Goal: Task Accomplishment & Management: Complete application form

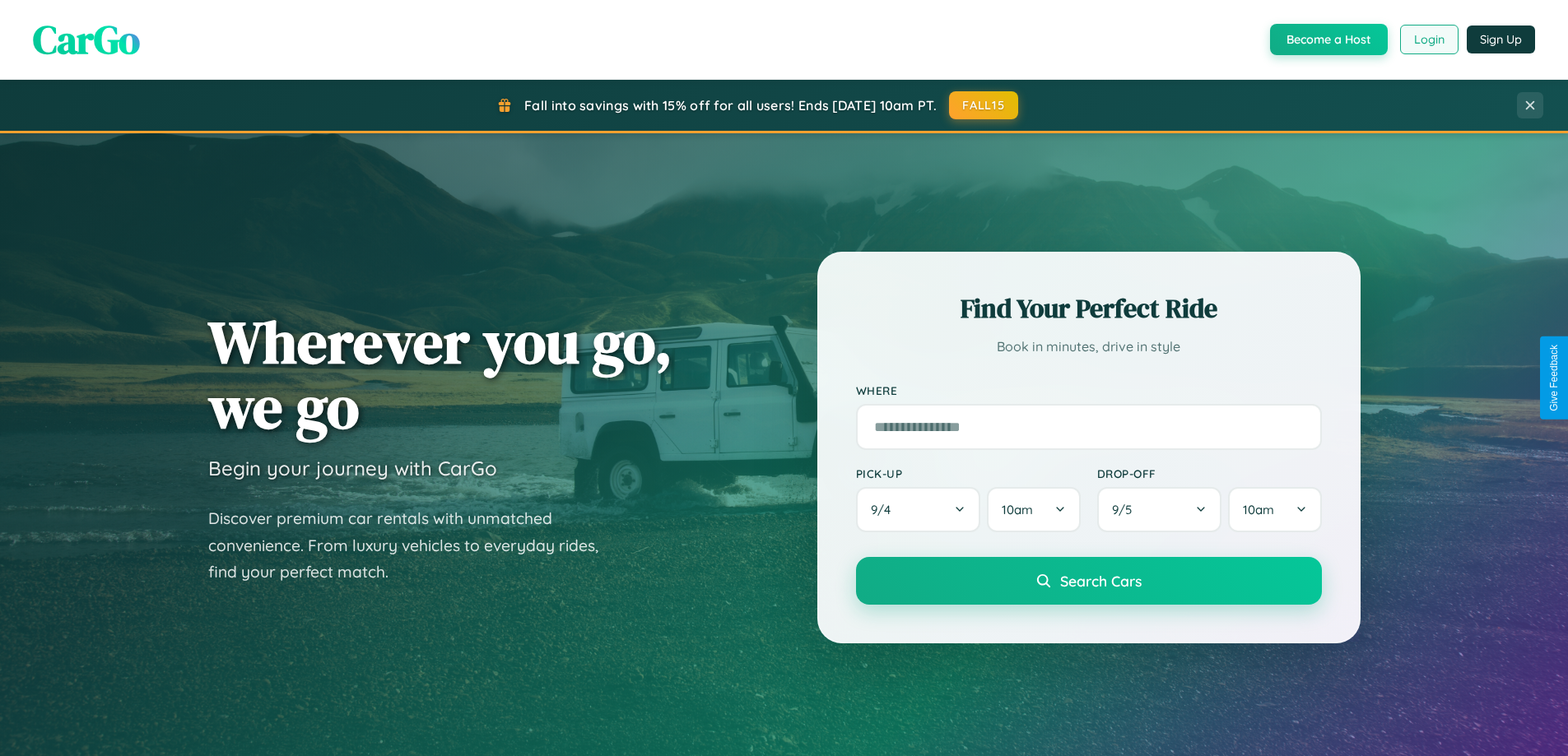
click at [1428, 39] on button "Login" at bounding box center [1430, 39] width 59 height 29
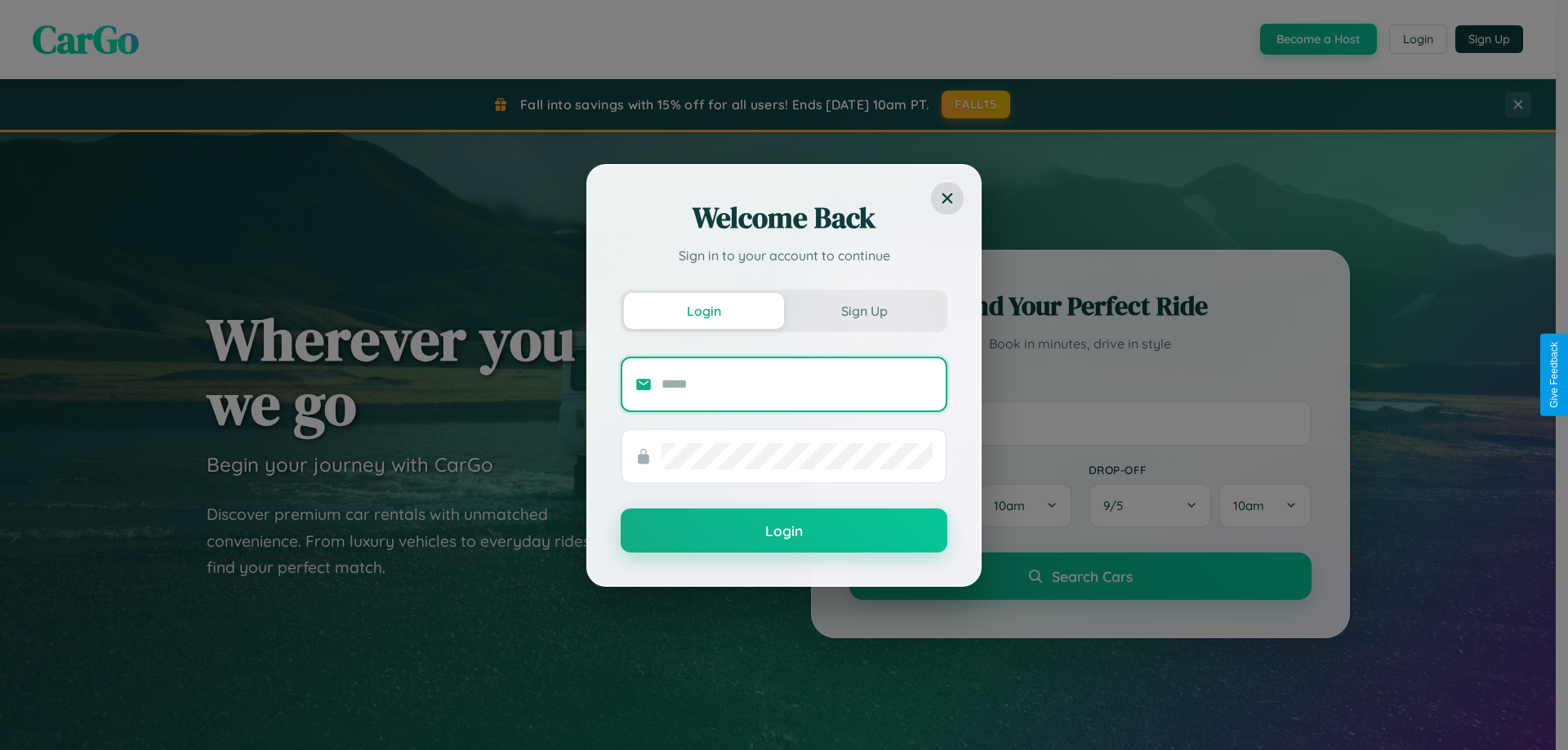
click at [797, 384] on input "text" at bounding box center [796, 384] width 271 height 26
type input "**********"
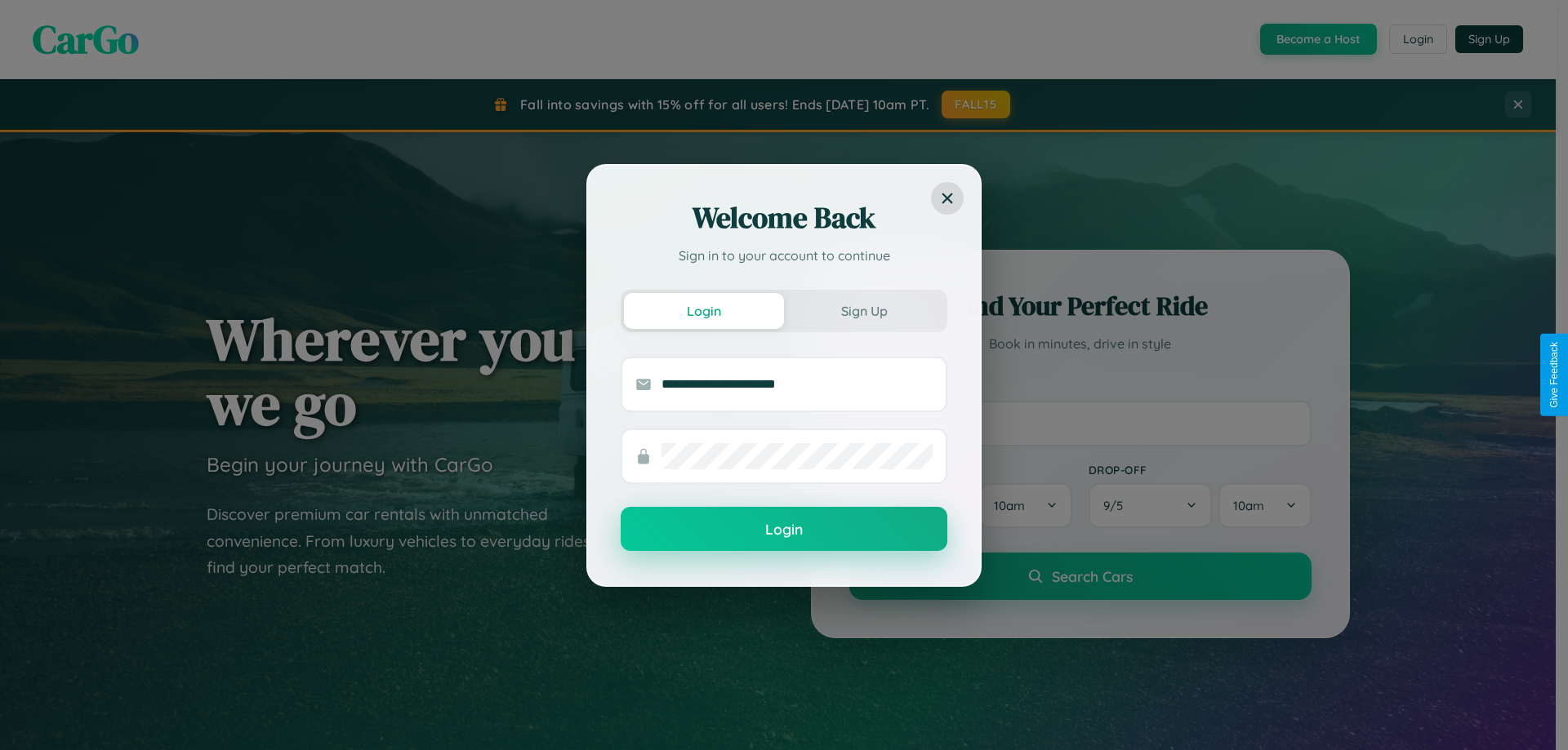
click at [784, 530] on button "Login" at bounding box center [784, 528] width 327 height 44
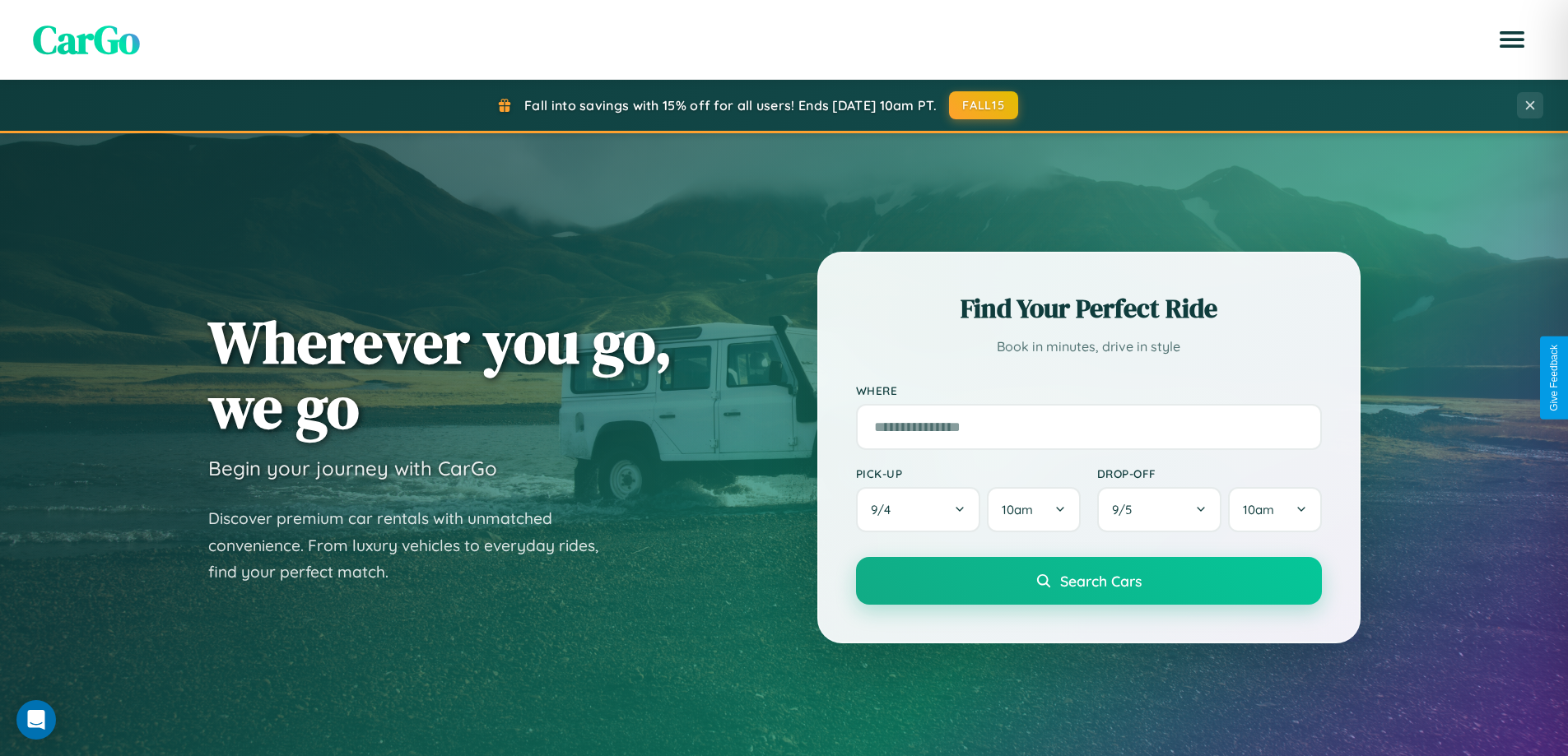
scroll to position [709, 0]
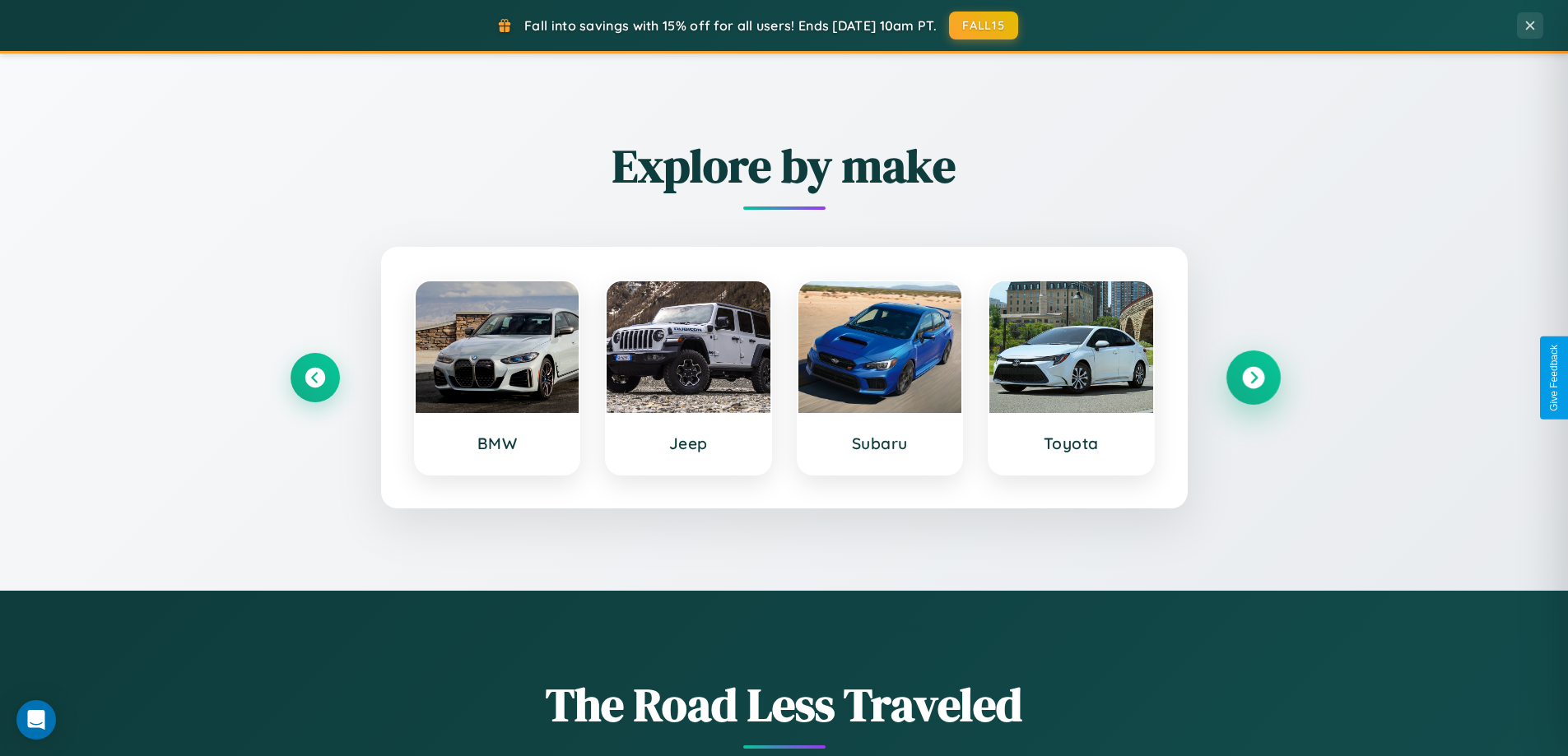
click at [1253, 378] on icon at bounding box center [1253, 378] width 22 height 22
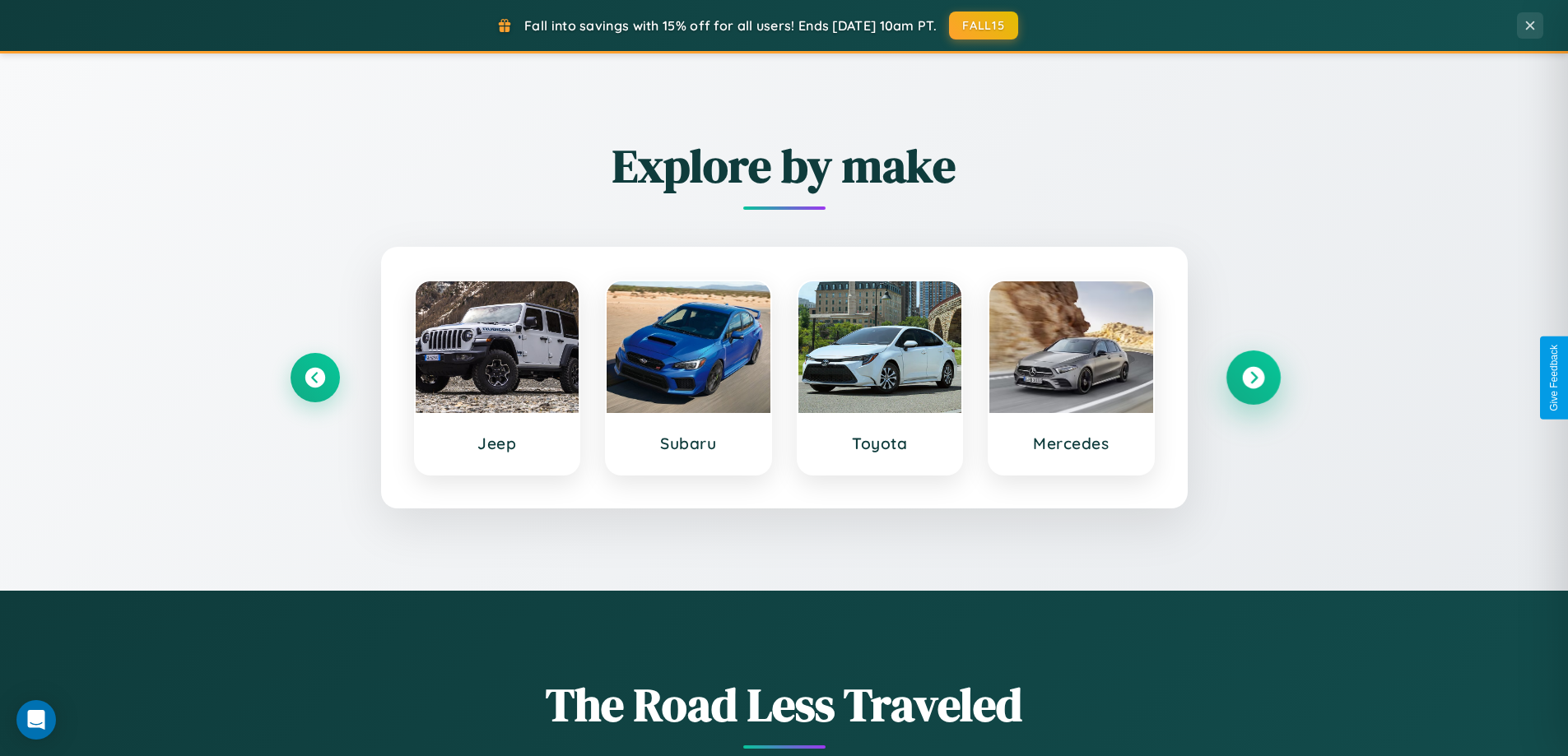
click at [1253, 378] on icon at bounding box center [1253, 378] width 22 height 22
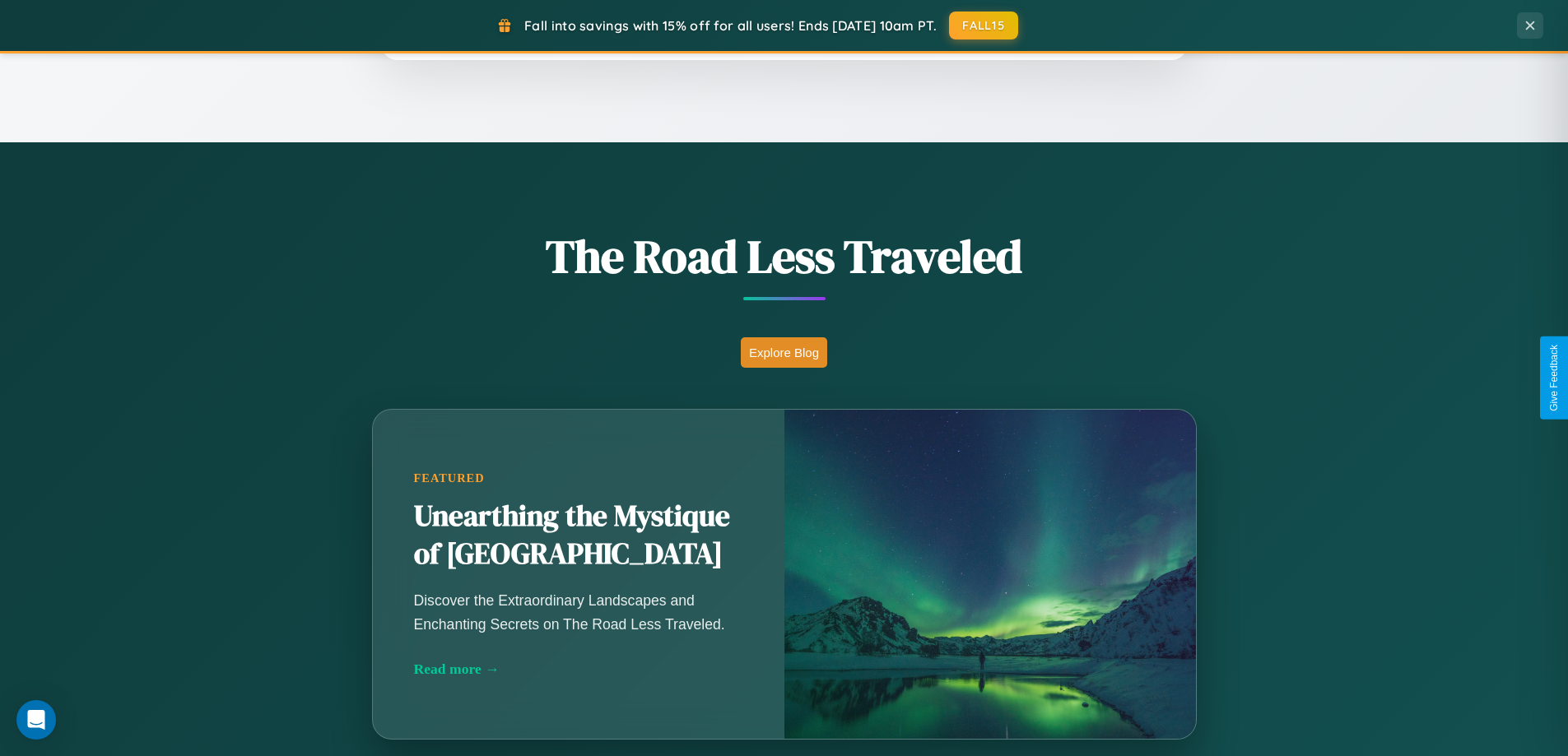
scroll to position [2644, 0]
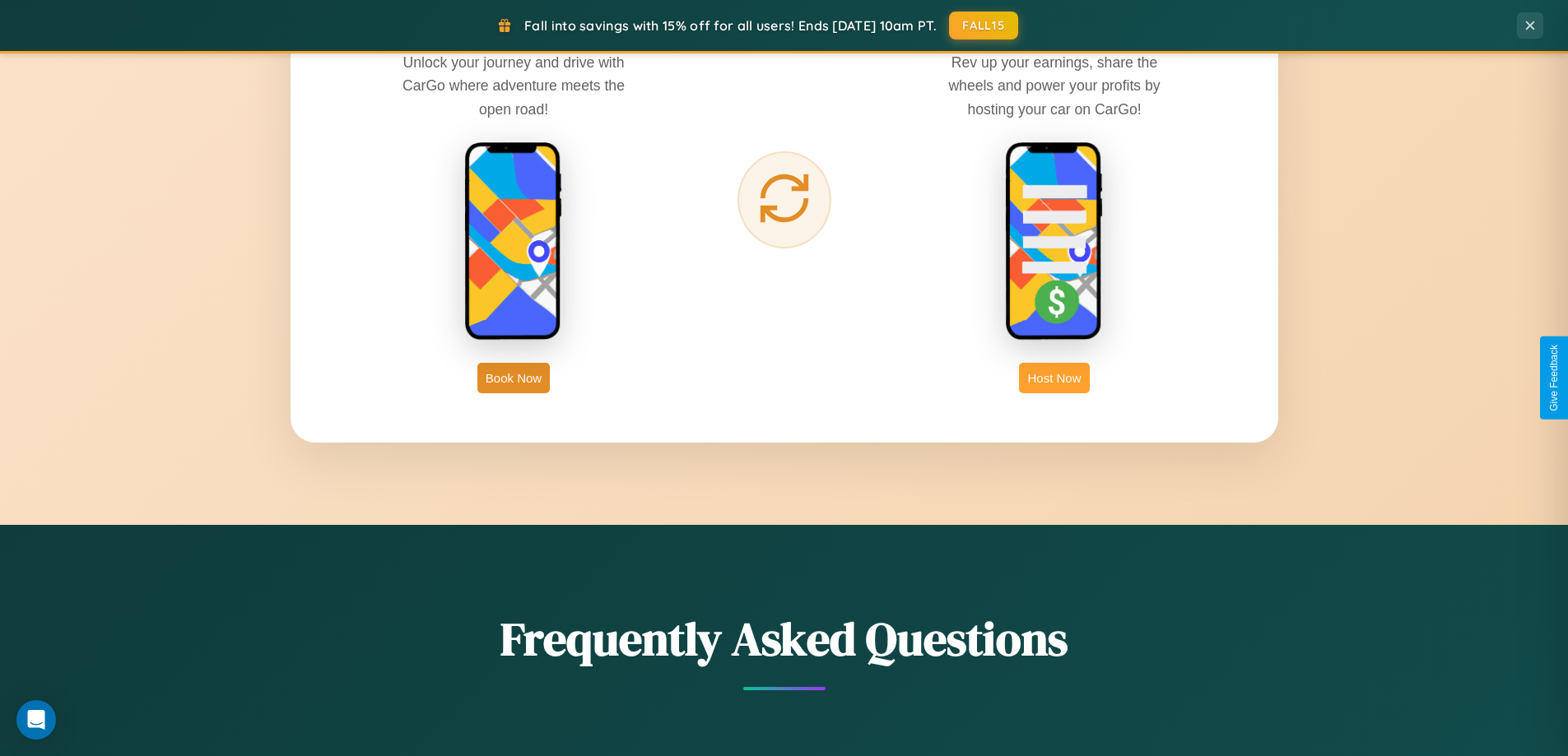
click at [1054, 378] on button "Host Now" at bounding box center [1054, 378] width 70 height 30
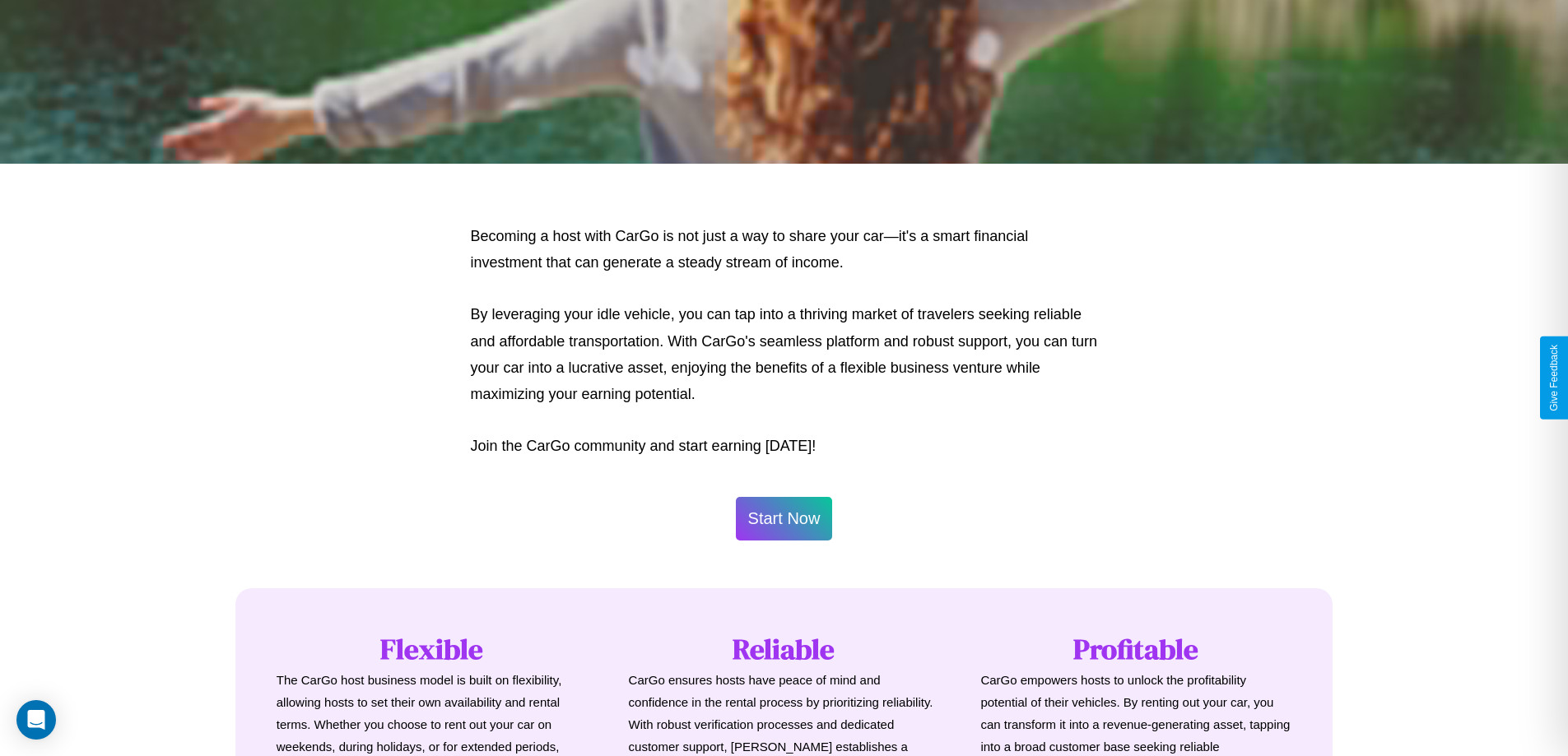
scroll to position [795, 0]
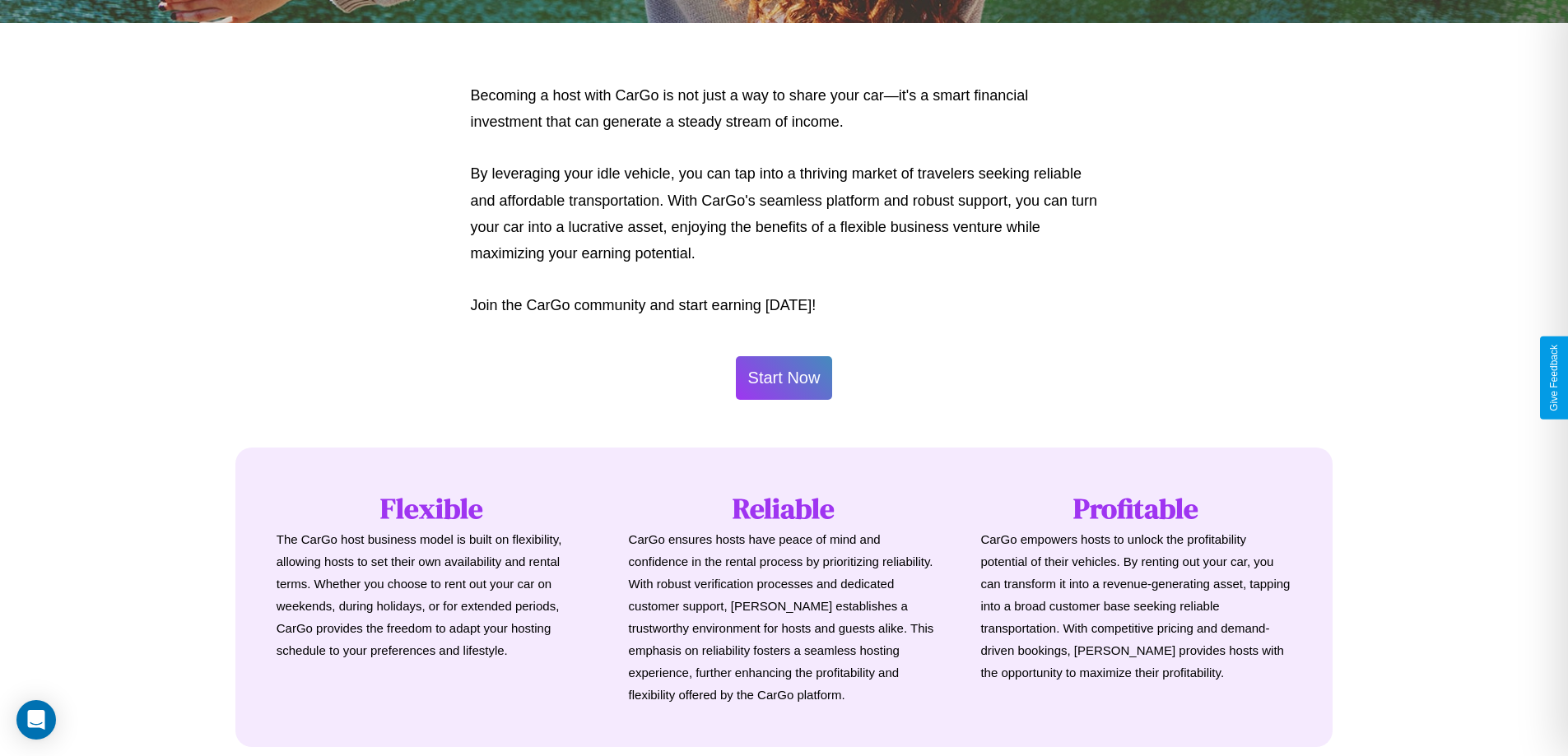
click at [784, 378] on button "Start Now" at bounding box center [784, 378] width 97 height 44
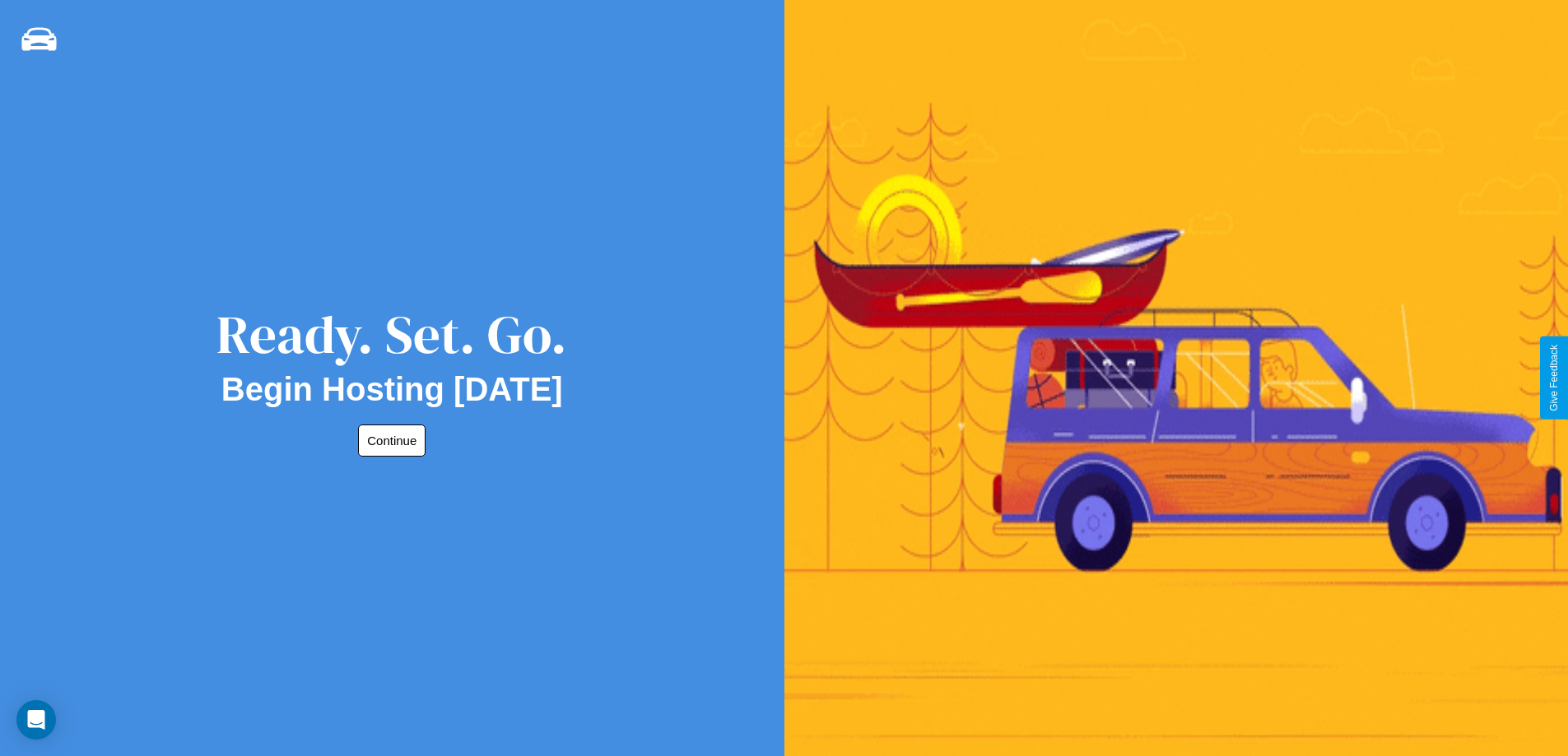
click at [388, 440] on button "Continue" at bounding box center [392, 440] width 68 height 32
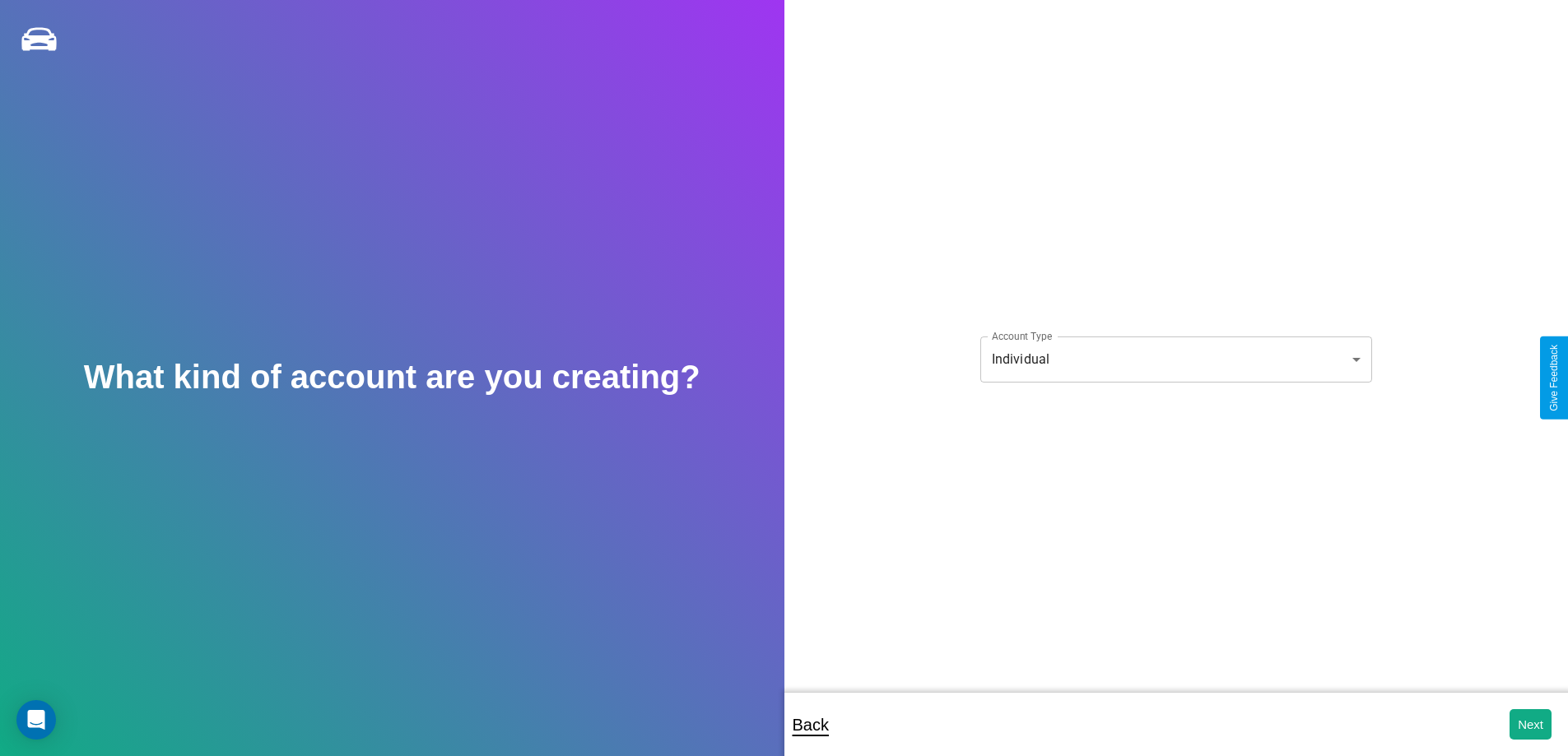
click at [1175, 359] on body "**********" at bounding box center [784, 389] width 1568 height 779
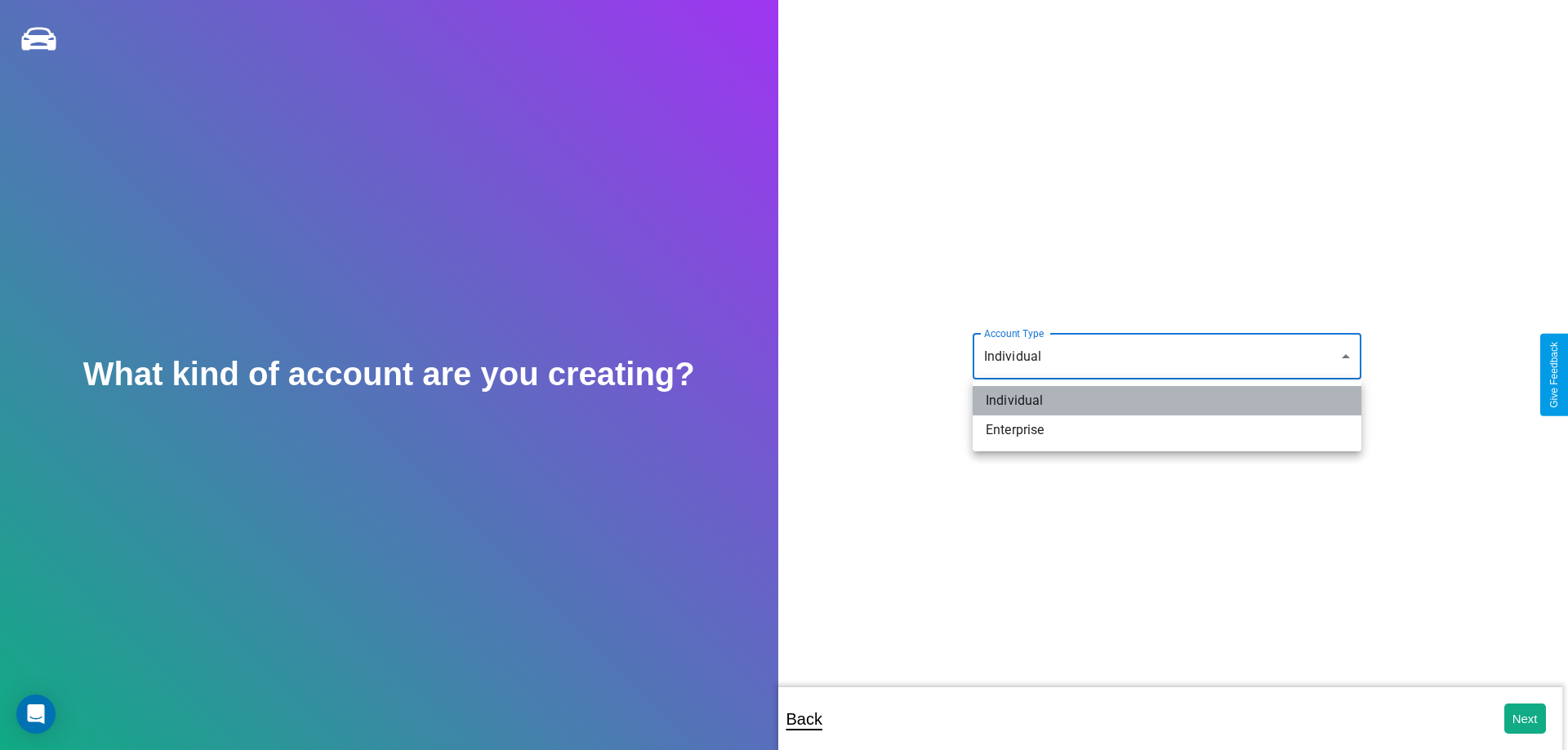
click at [1167, 401] on li "Individual" at bounding box center [1167, 400] width 389 height 29
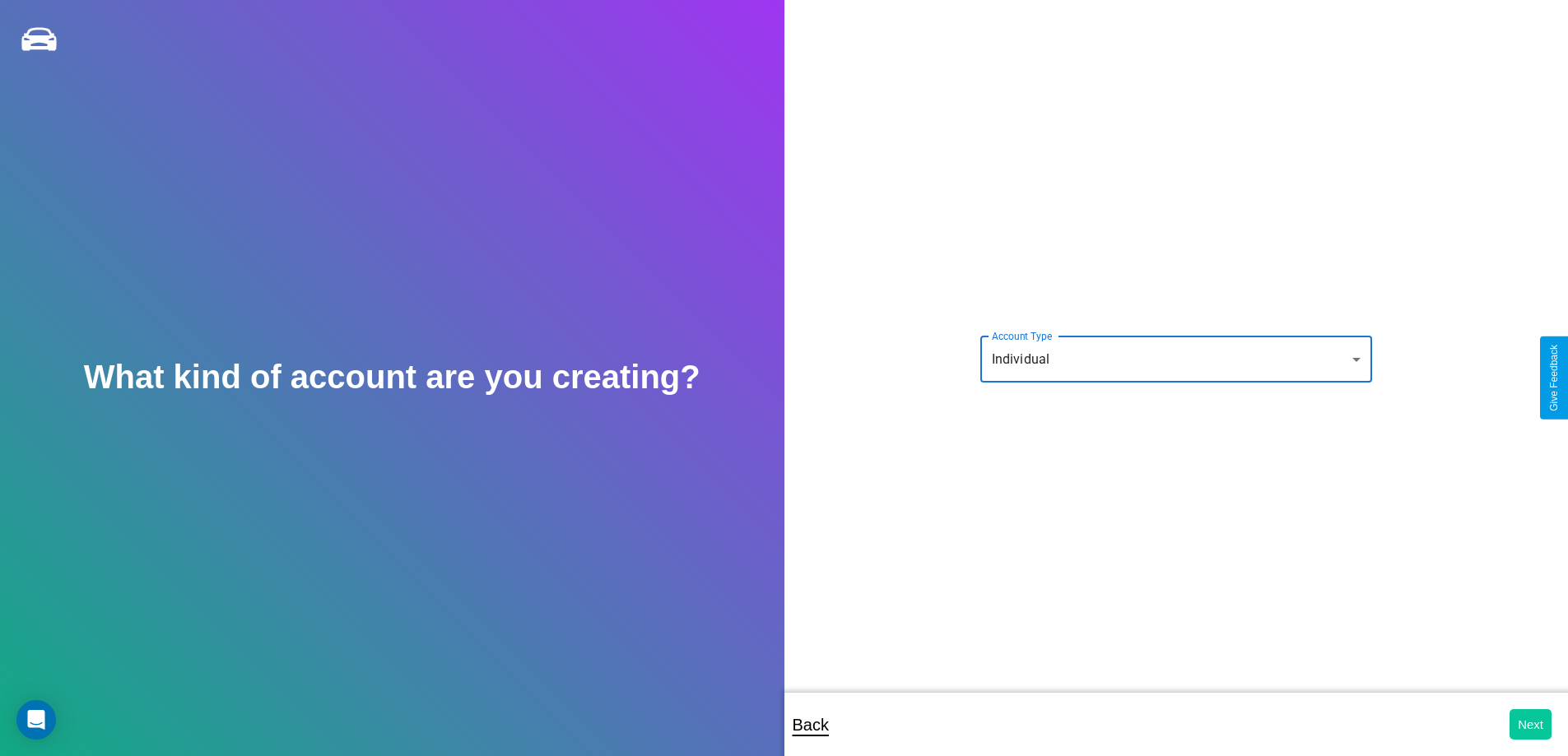
click at [1530, 724] on button "Next" at bounding box center [1530, 724] width 42 height 30
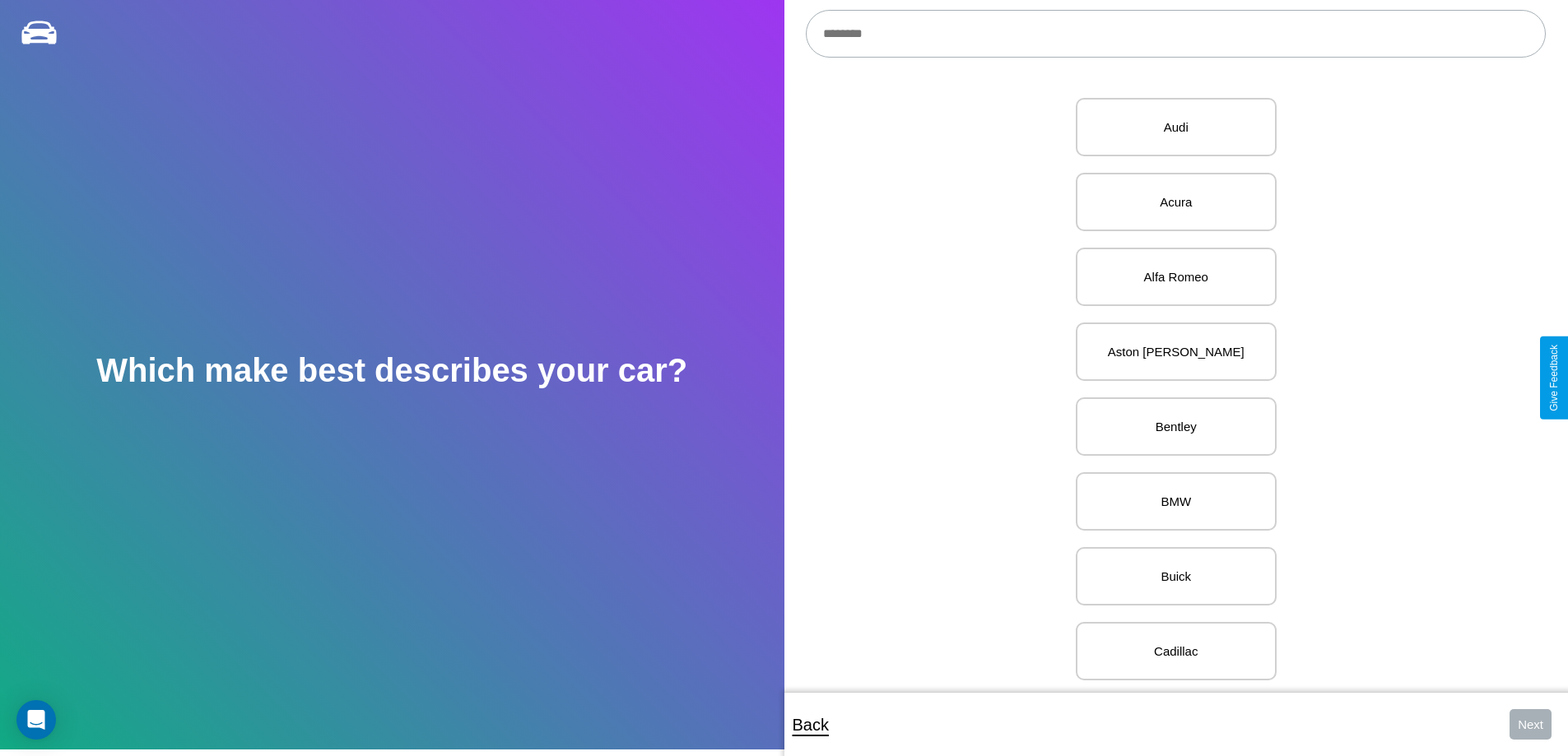
scroll to position [788, 0]
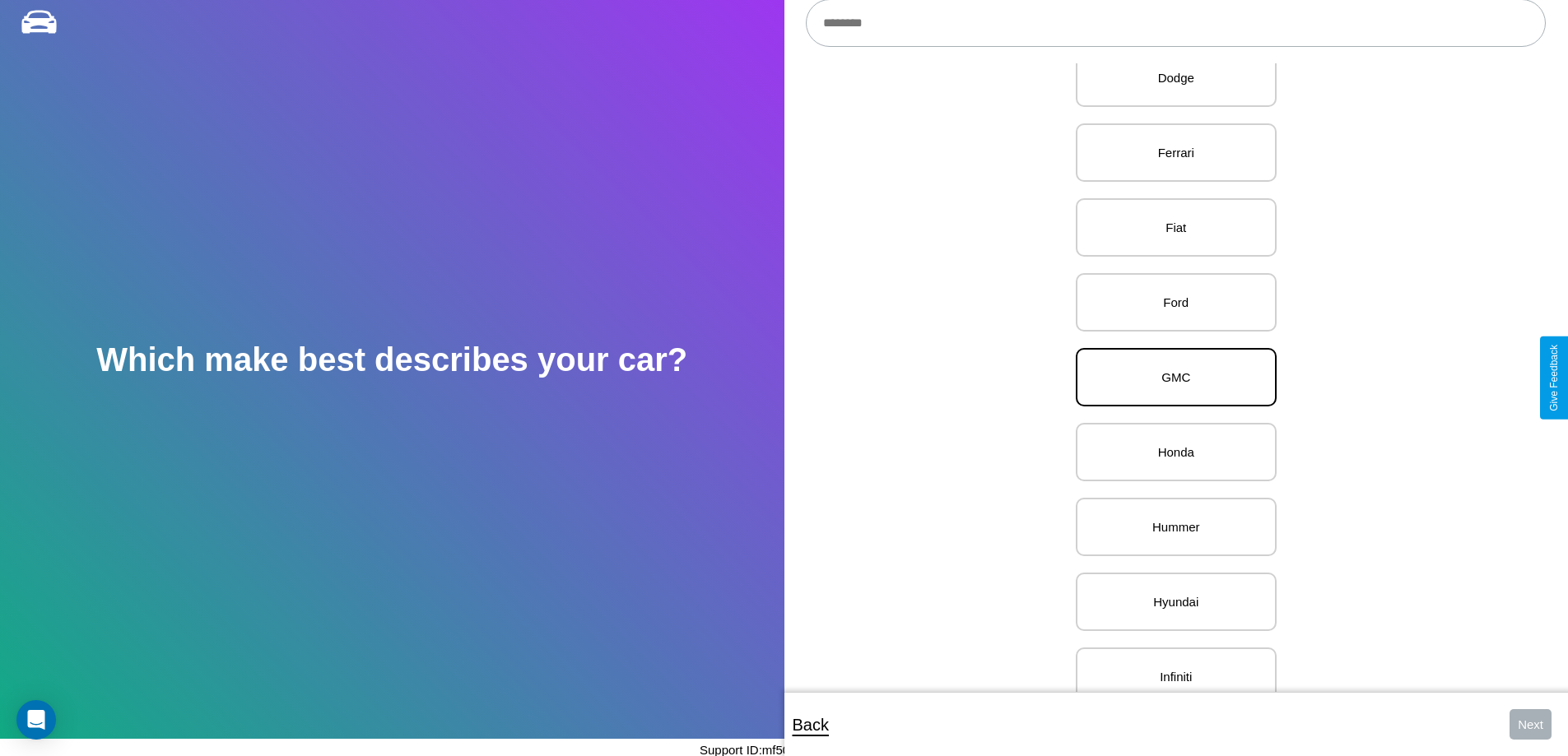
click at [1170, 378] on p "GMC" at bounding box center [1176, 377] width 165 height 22
click at [1530, 724] on button "Next" at bounding box center [1530, 724] width 42 height 30
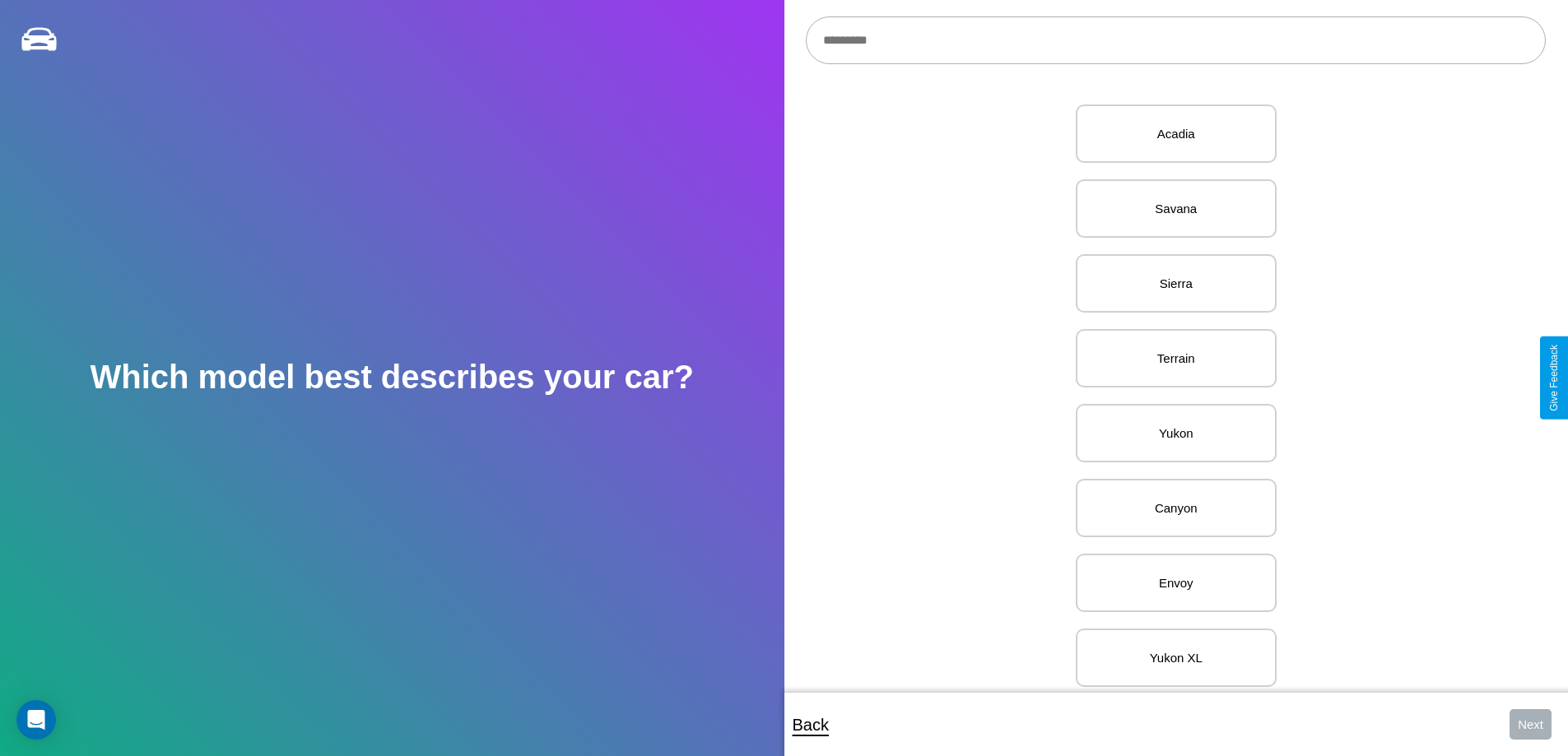
click at [1175, 40] on input "text" at bounding box center [1175, 40] width 740 height 48
type input "**********"
click at [1170, 135] on p "C/K Pickup" at bounding box center [1176, 134] width 165 height 22
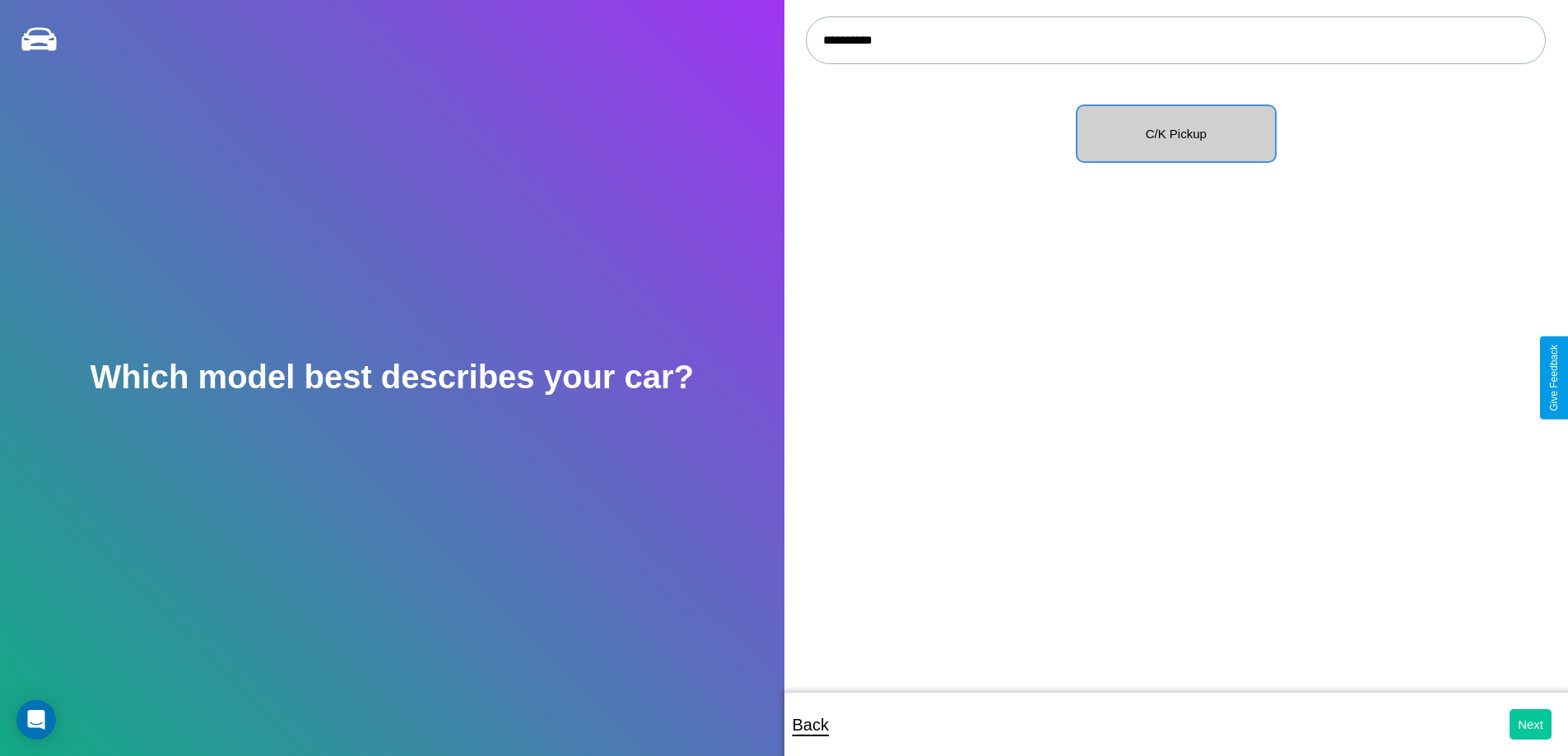
click at [1530, 724] on button "Next" at bounding box center [1530, 724] width 42 height 30
